Goal: Task Accomplishment & Management: Manage account settings

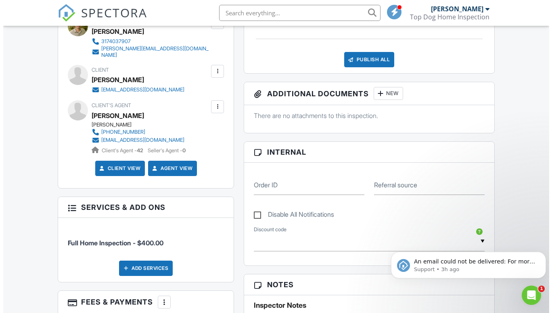
scroll to position [259, 0]
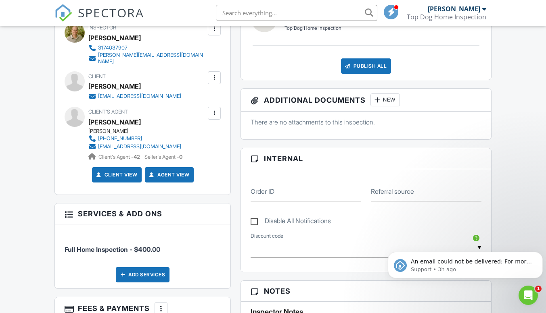
click at [214, 74] on div at bounding box center [214, 78] width 8 height 8
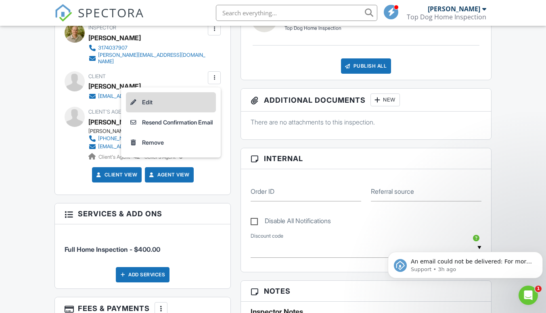
click at [160, 103] on li "Edit" at bounding box center [171, 102] width 90 height 20
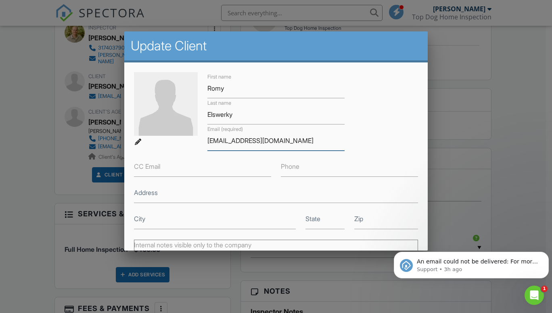
click at [245, 140] on input "[EMAIL_ADDRESS][DOMAIN_NAME]" at bounding box center [275, 141] width 137 height 20
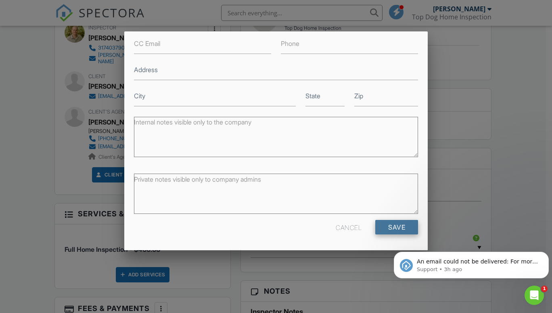
type input "[EMAIL_ADDRESS][DOMAIN_NAME]"
click at [383, 224] on input "Save" at bounding box center [396, 227] width 43 height 15
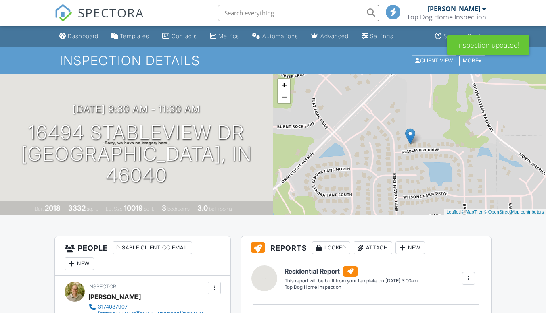
scroll to position [159, 0]
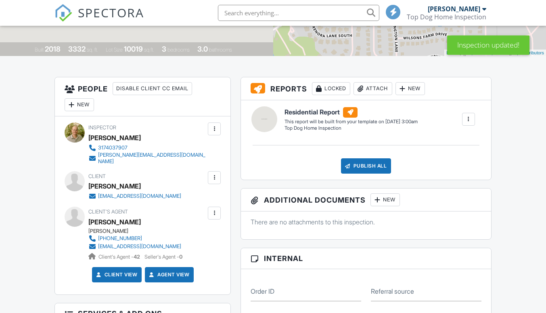
click at [213, 176] on div at bounding box center [214, 178] width 8 height 8
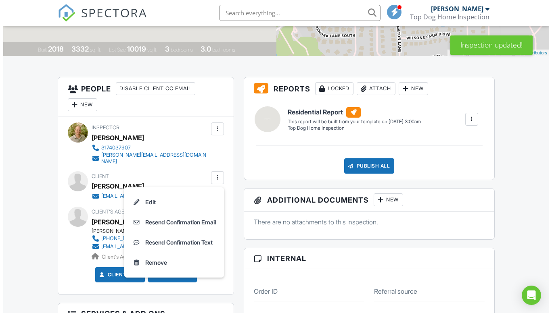
scroll to position [0, 0]
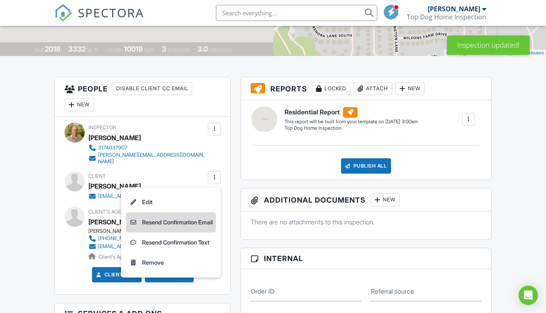
click at [182, 216] on li "Resend Confirmation Email" at bounding box center [171, 223] width 90 height 20
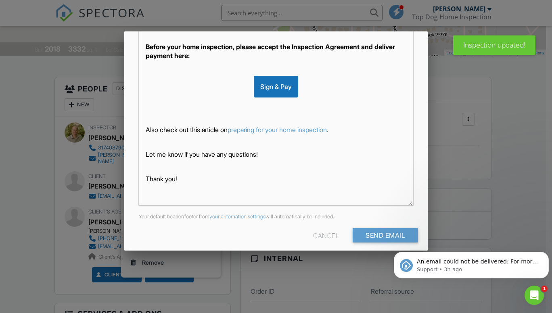
scroll to position [177, 0]
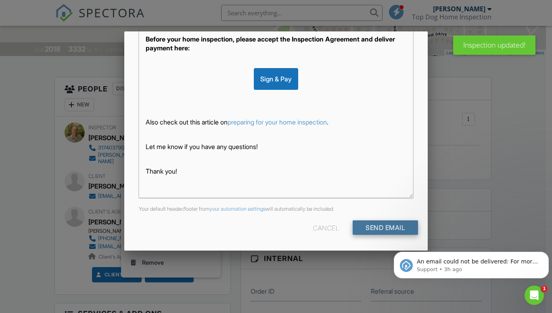
click at [367, 224] on input "Send Email" at bounding box center [385, 228] width 65 height 15
